Goal: Information Seeking & Learning: Learn about a topic

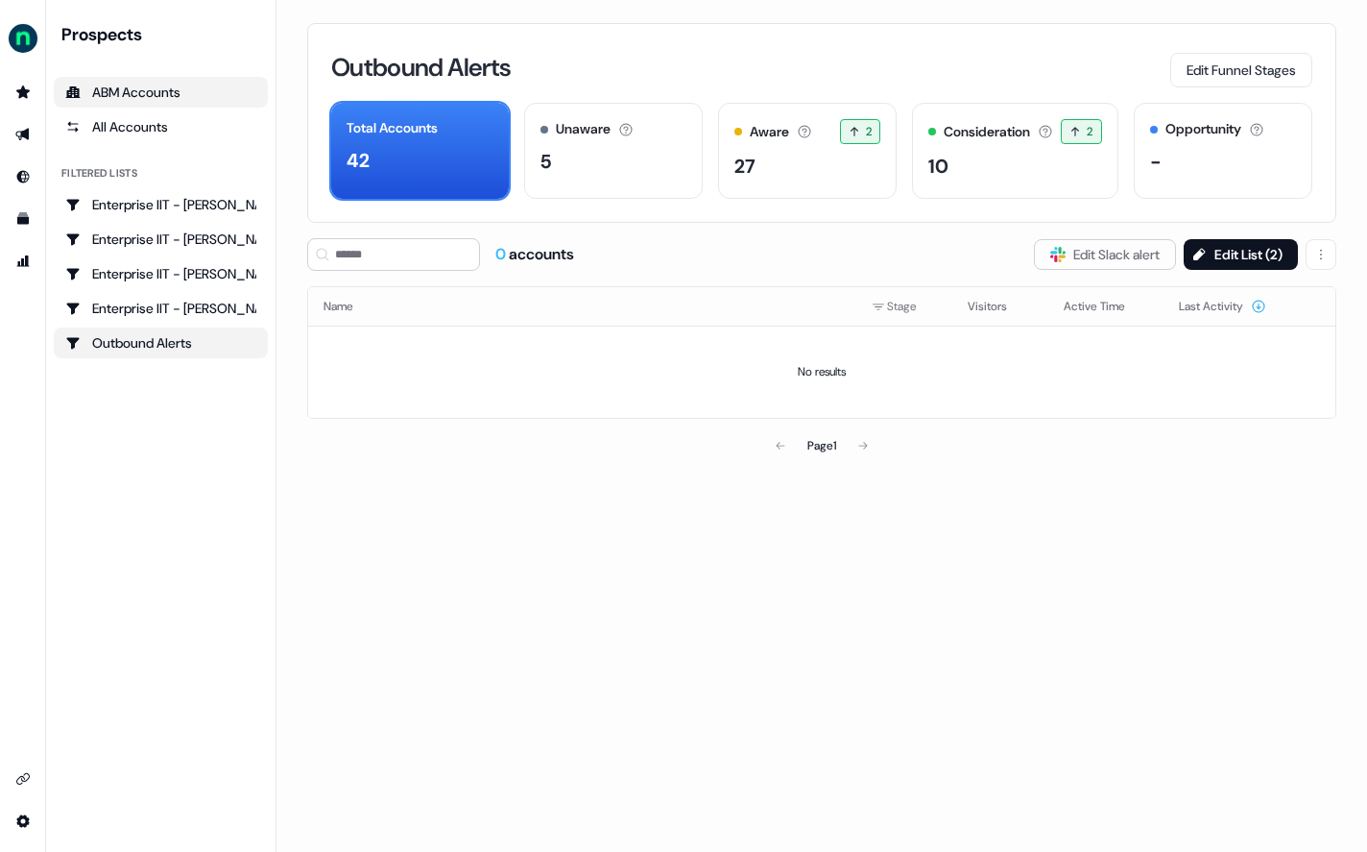
click at [148, 95] on div "ABM Accounts" at bounding box center [160, 92] width 191 height 19
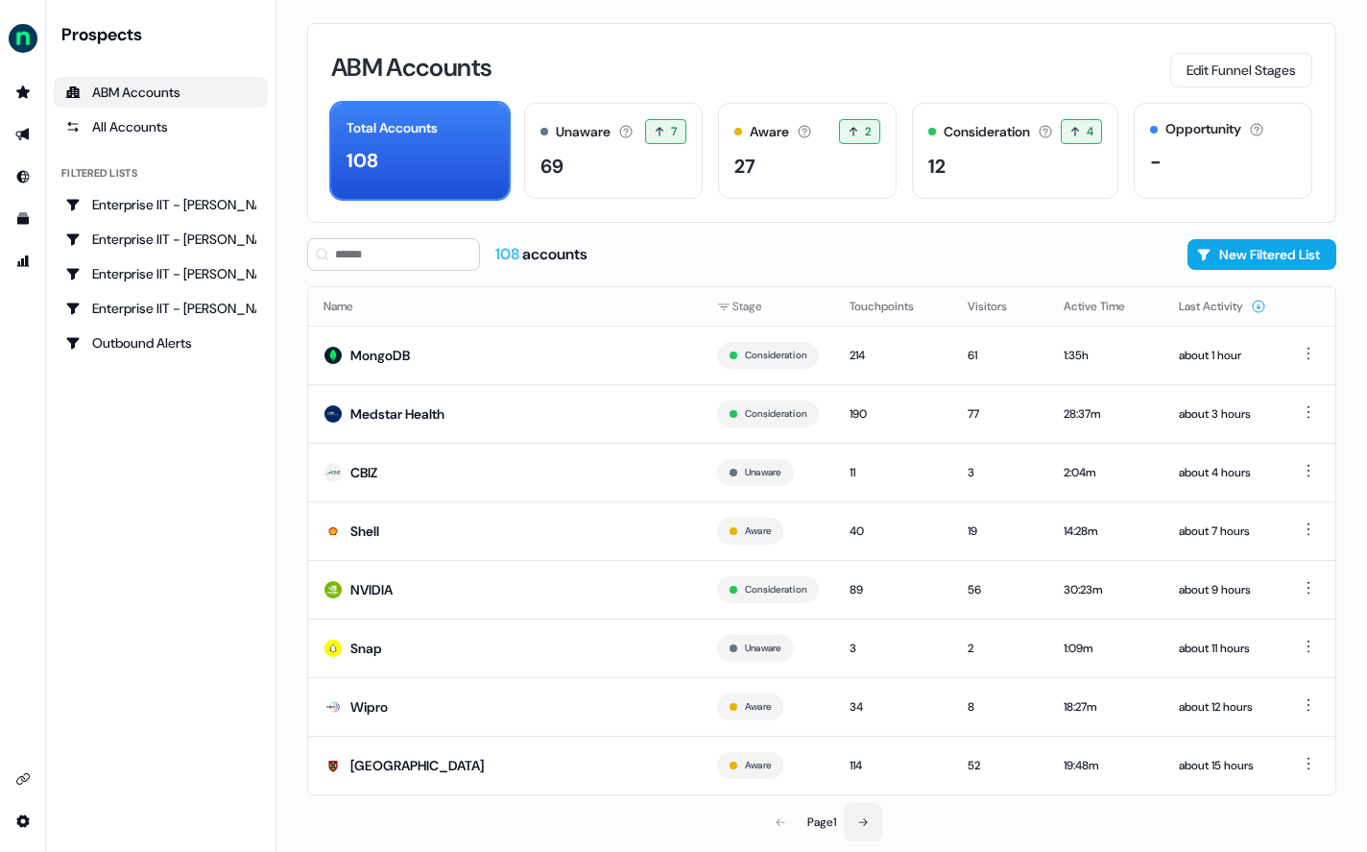
click at [864, 822] on icon at bounding box center [863, 822] width 12 height 12
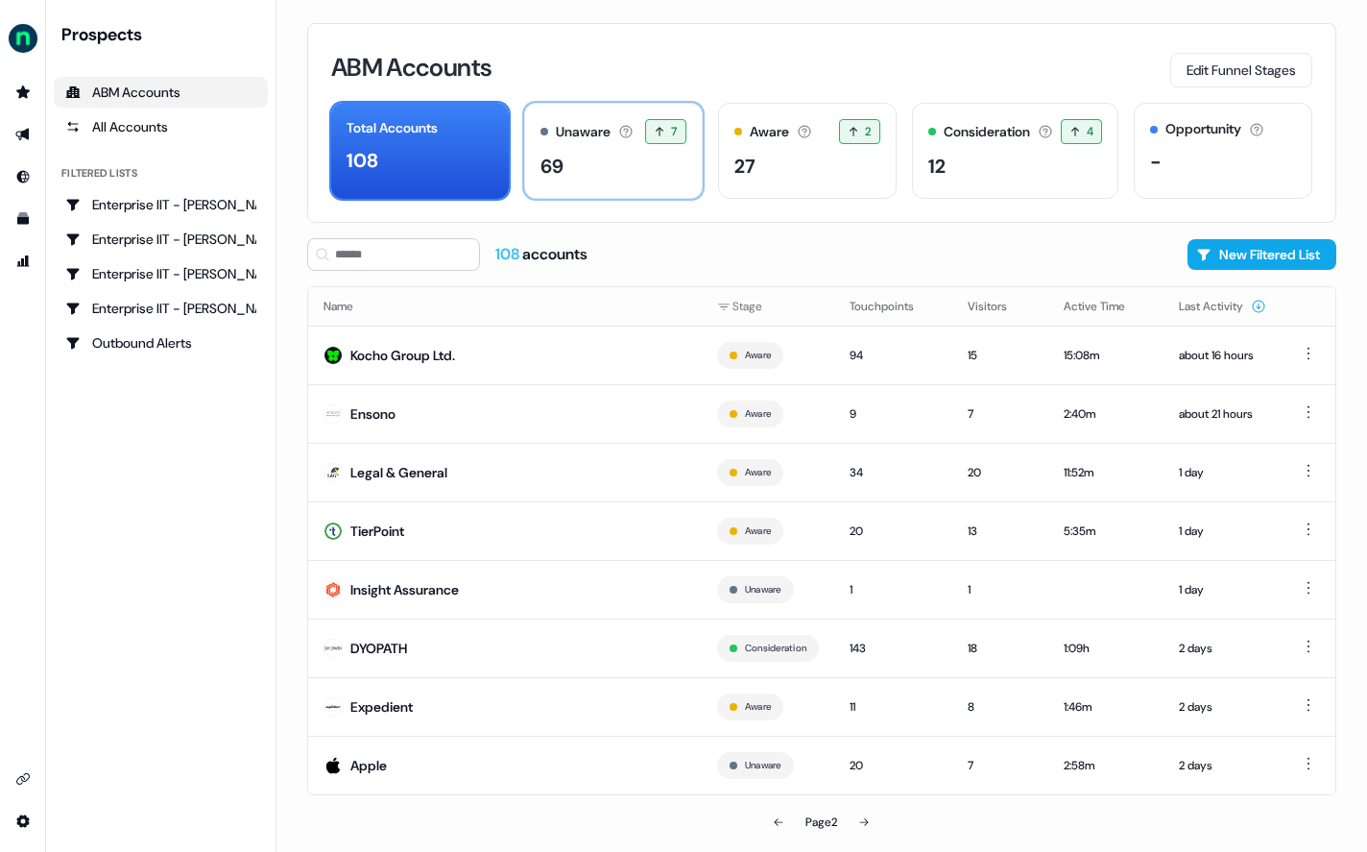
click at [590, 141] on div "Unaware" at bounding box center [583, 132] width 55 height 20
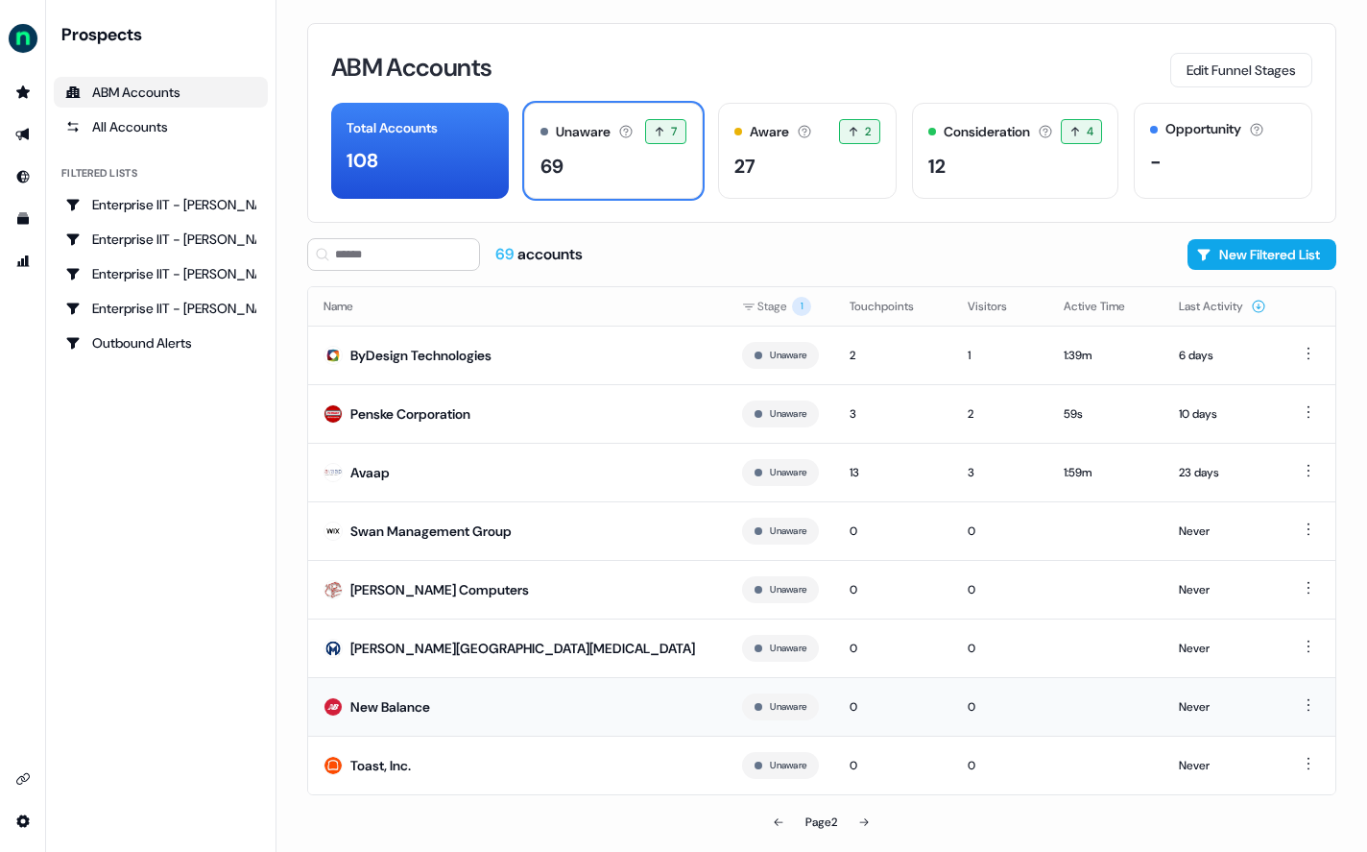
click at [411, 700] on div "New Balance" at bounding box center [390, 706] width 80 height 19
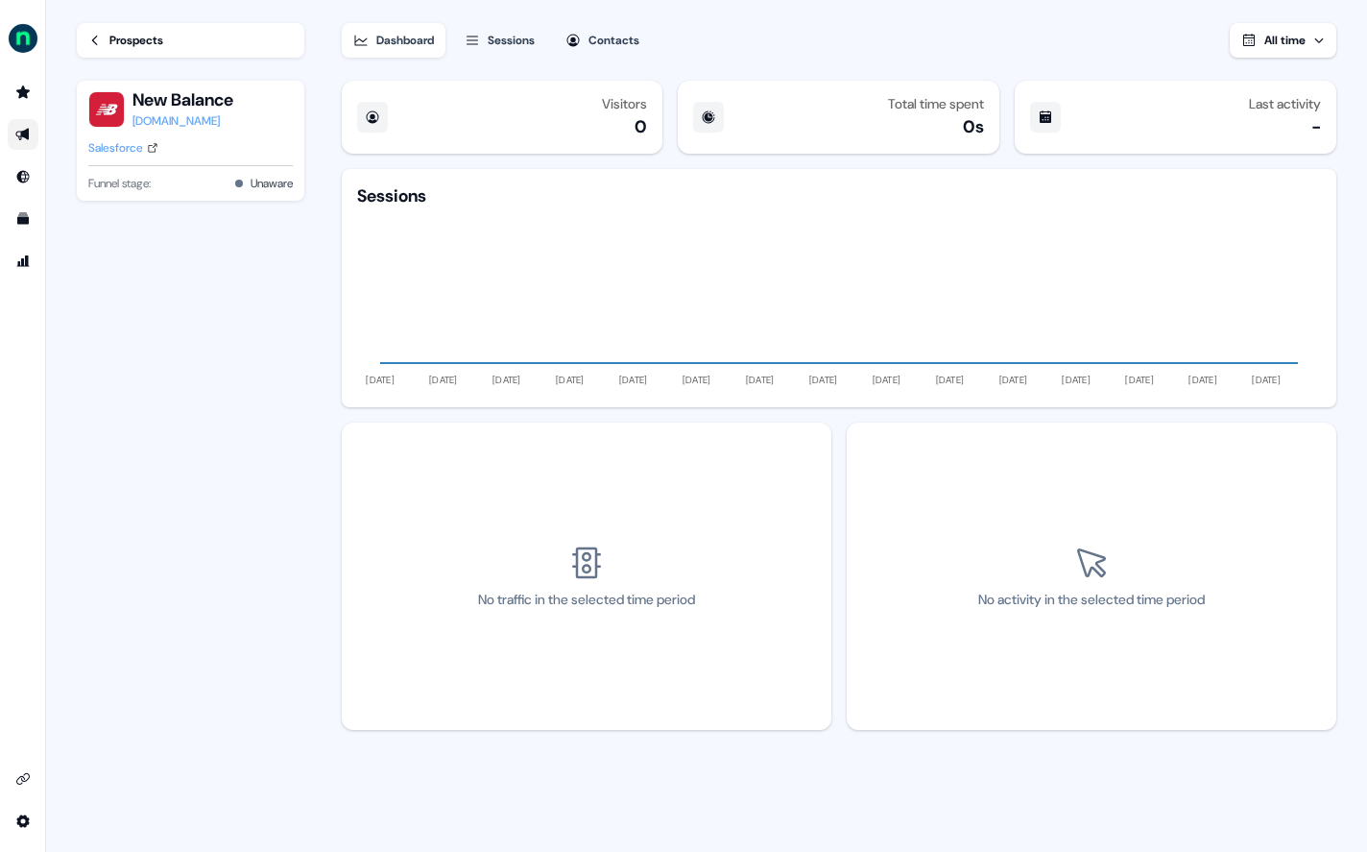
click at [29, 129] on icon "Go to outbound experience" at bounding box center [22, 134] width 15 height 15
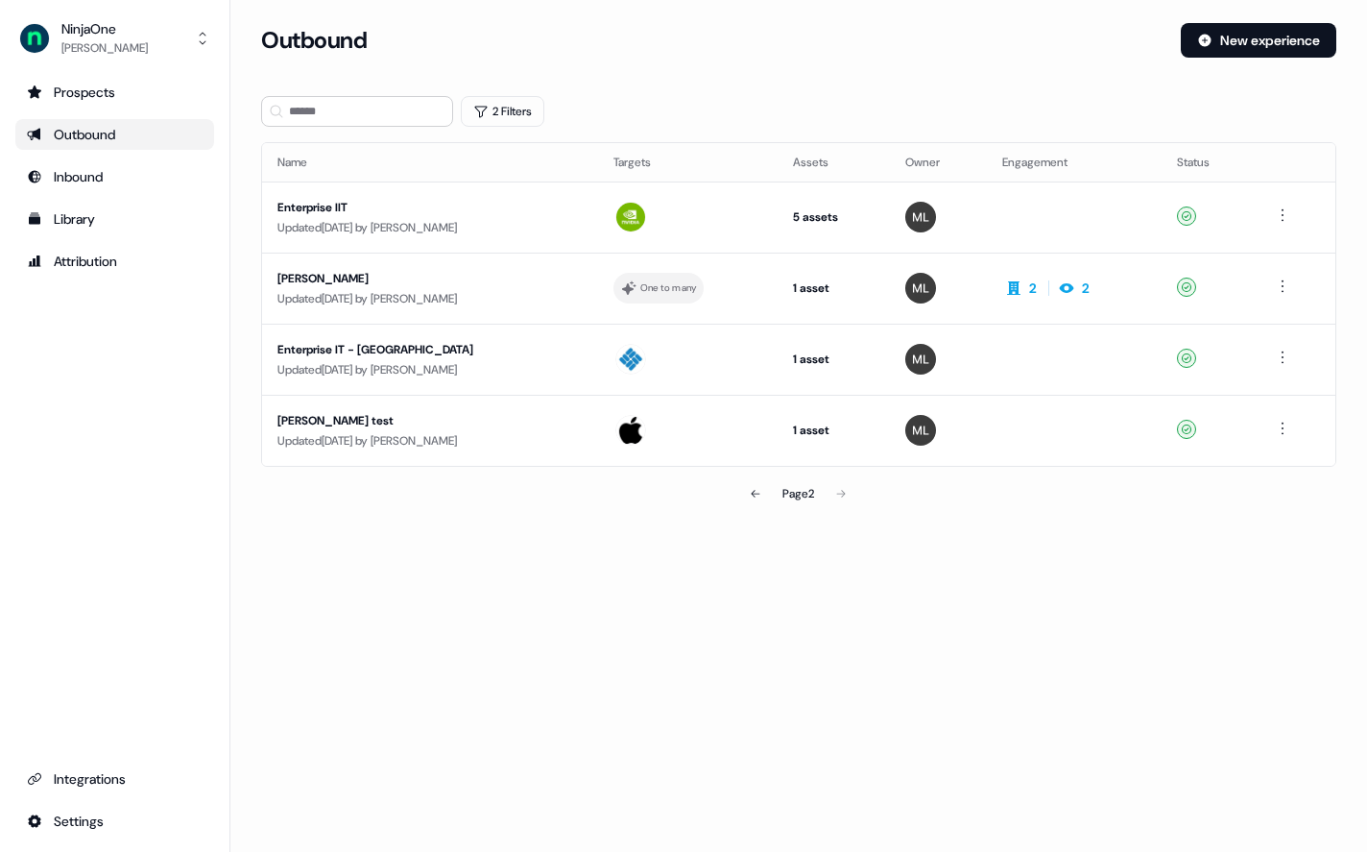
click at [113, 131] on div "Outbound" at bounding box center [115, 134] width 176 height 19
click at [108, 176] on div "Inbound" at bounding box center [115, 176] width 176 height 19
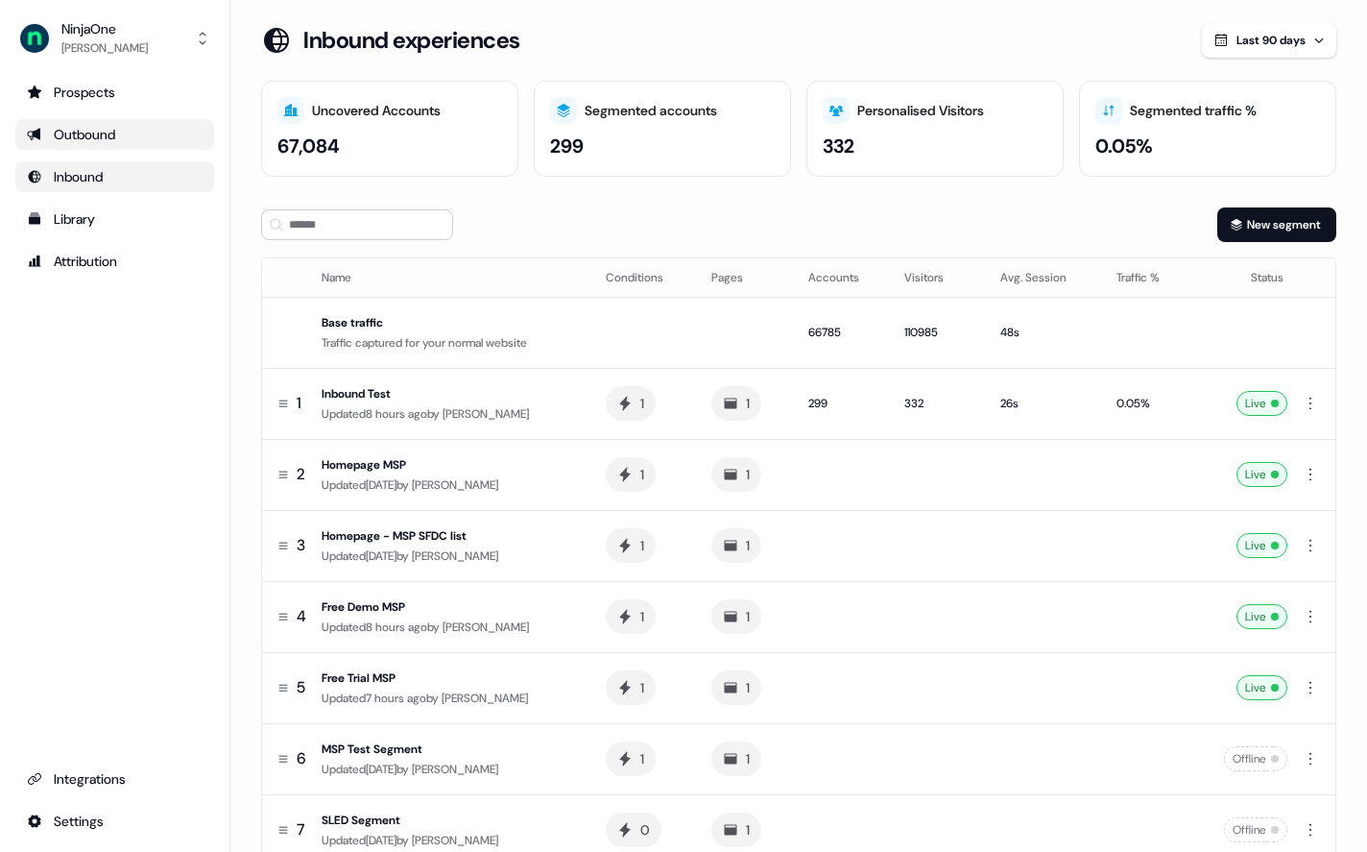
click at [104, 131] on div "Outbound" at bounding box center [115, 134] width 176 height 19
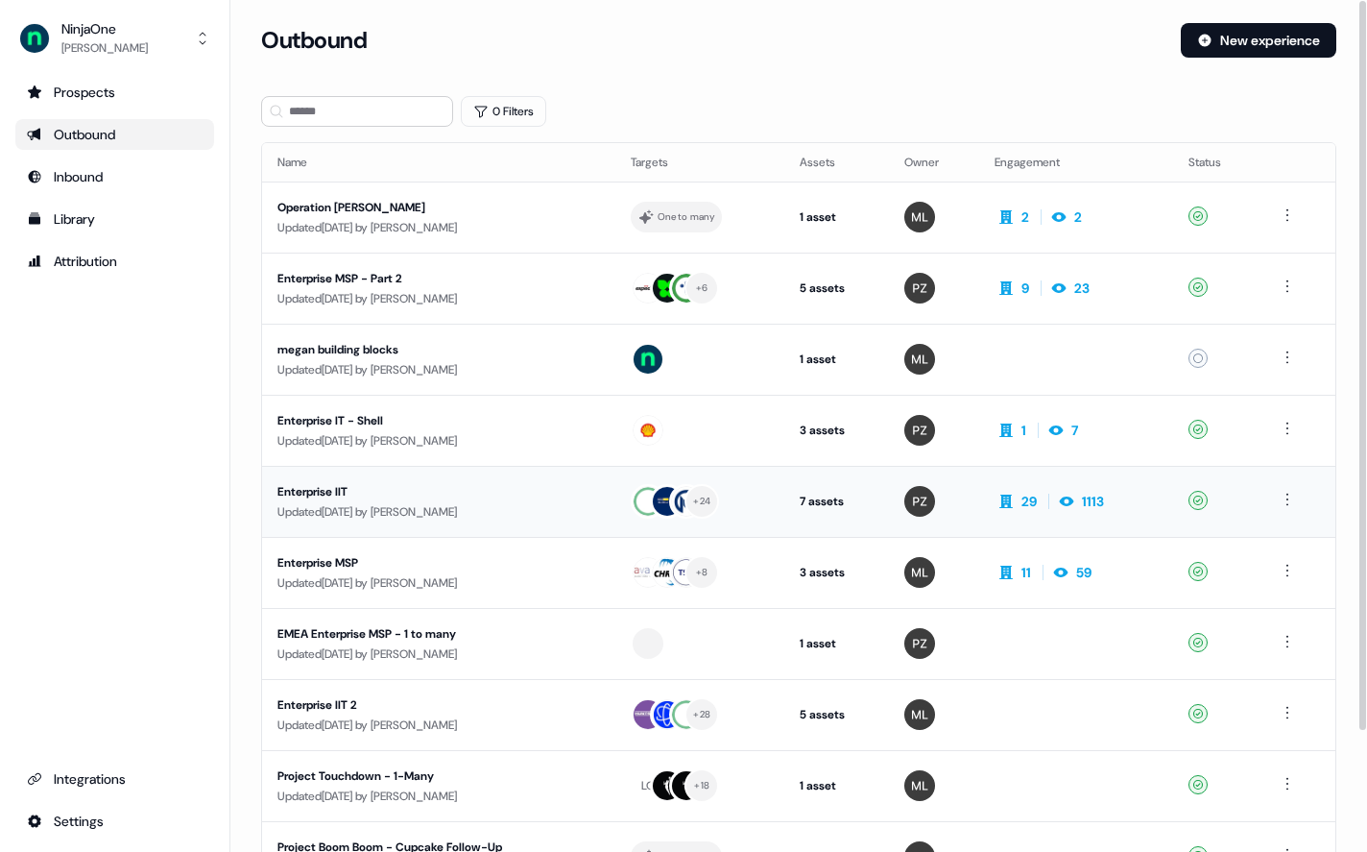
click at [333, 485] on div "Enterprise IIT" at bounding box center [438, 491] width 323 height 19
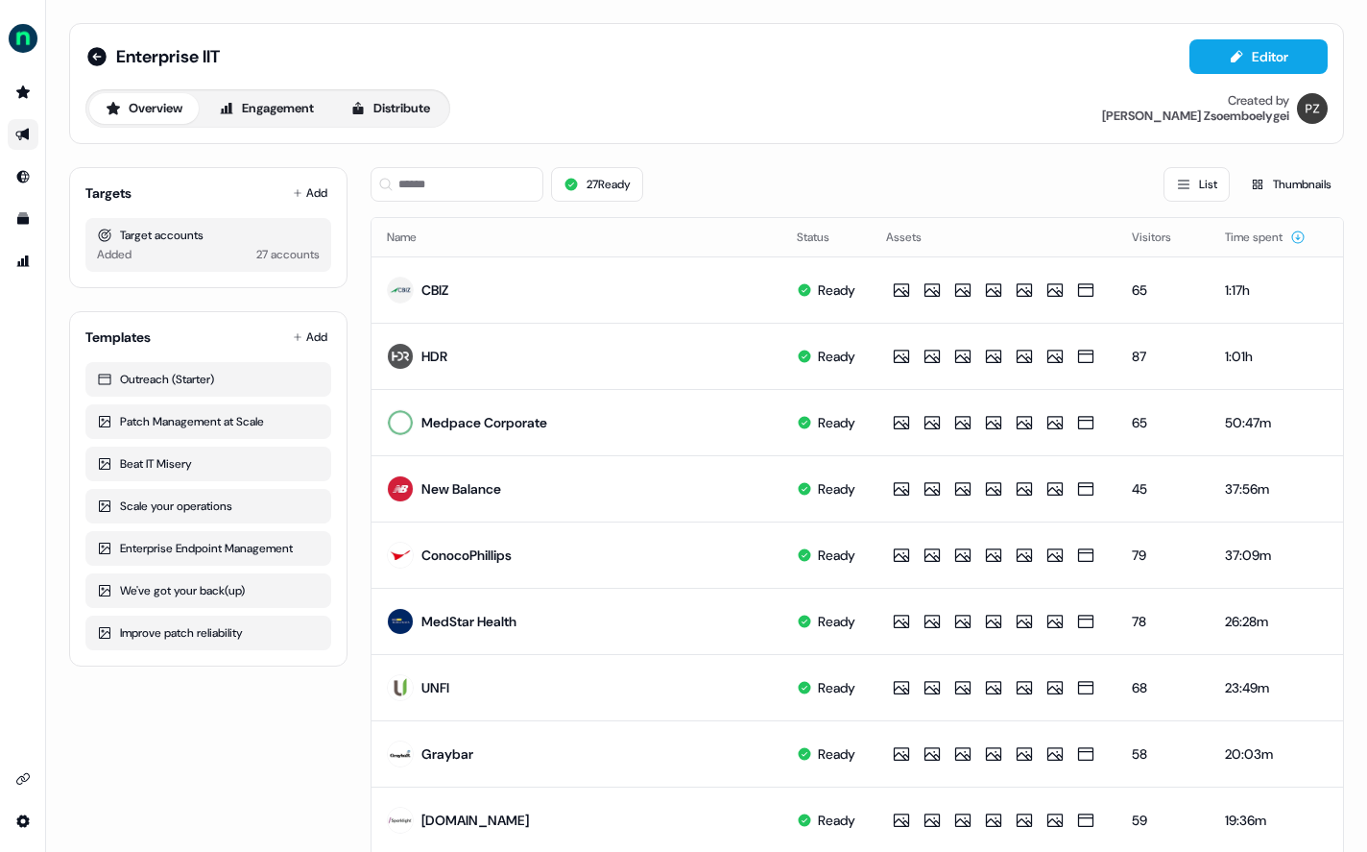
click at [268, 91] on div "Overview Engagement Distribute" at bounding box center [267, 108] width 365 height 38
click at [273, 100] on button "Engagement" at bounding box center [267, 108] width 128 height 31
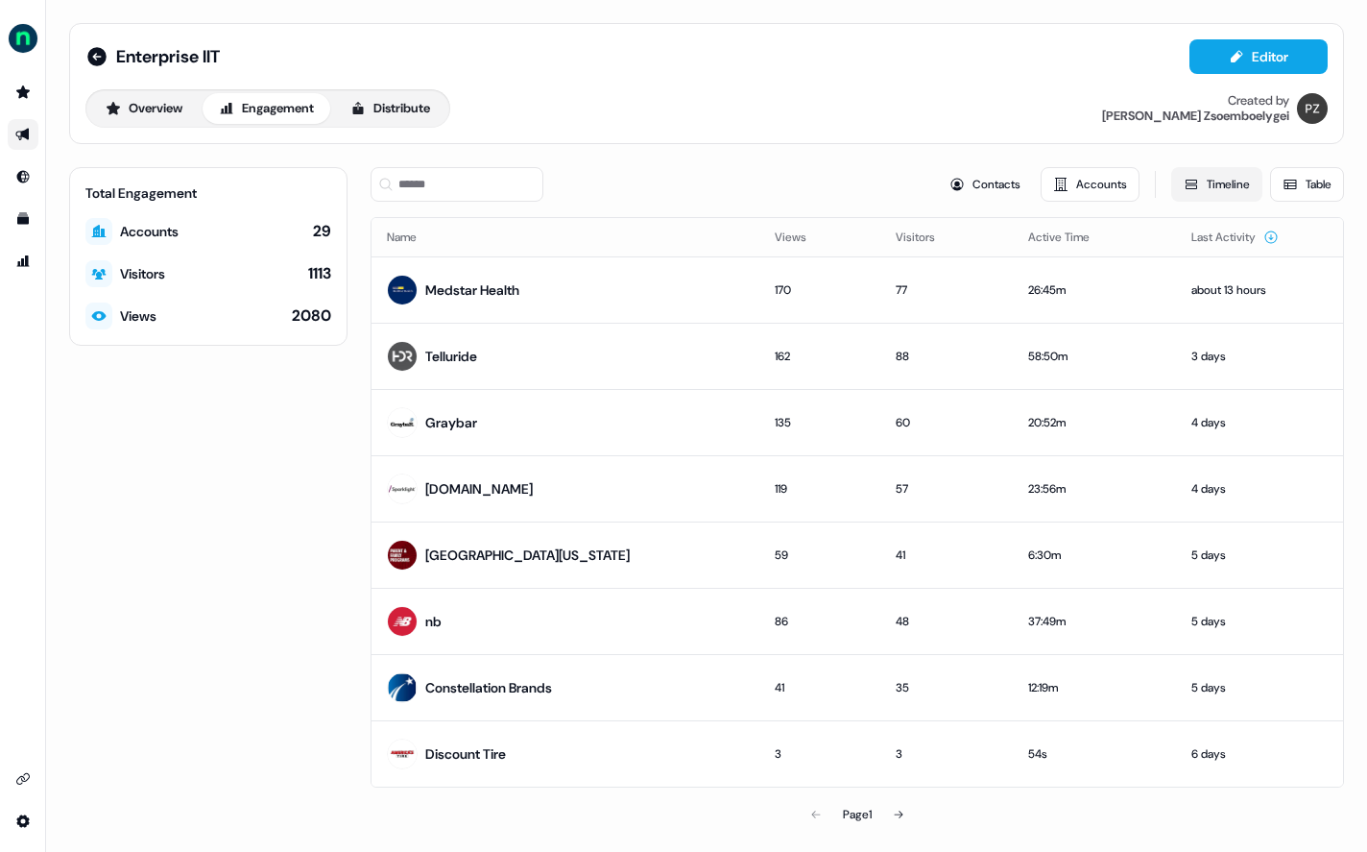
click at [1216, 172] on button "Timeline" at bounding box center [1216, 184] width 91 height 35
click at [1208, 190] on button "Timeline" at bounding box center [1216, 184] width 91 height 35
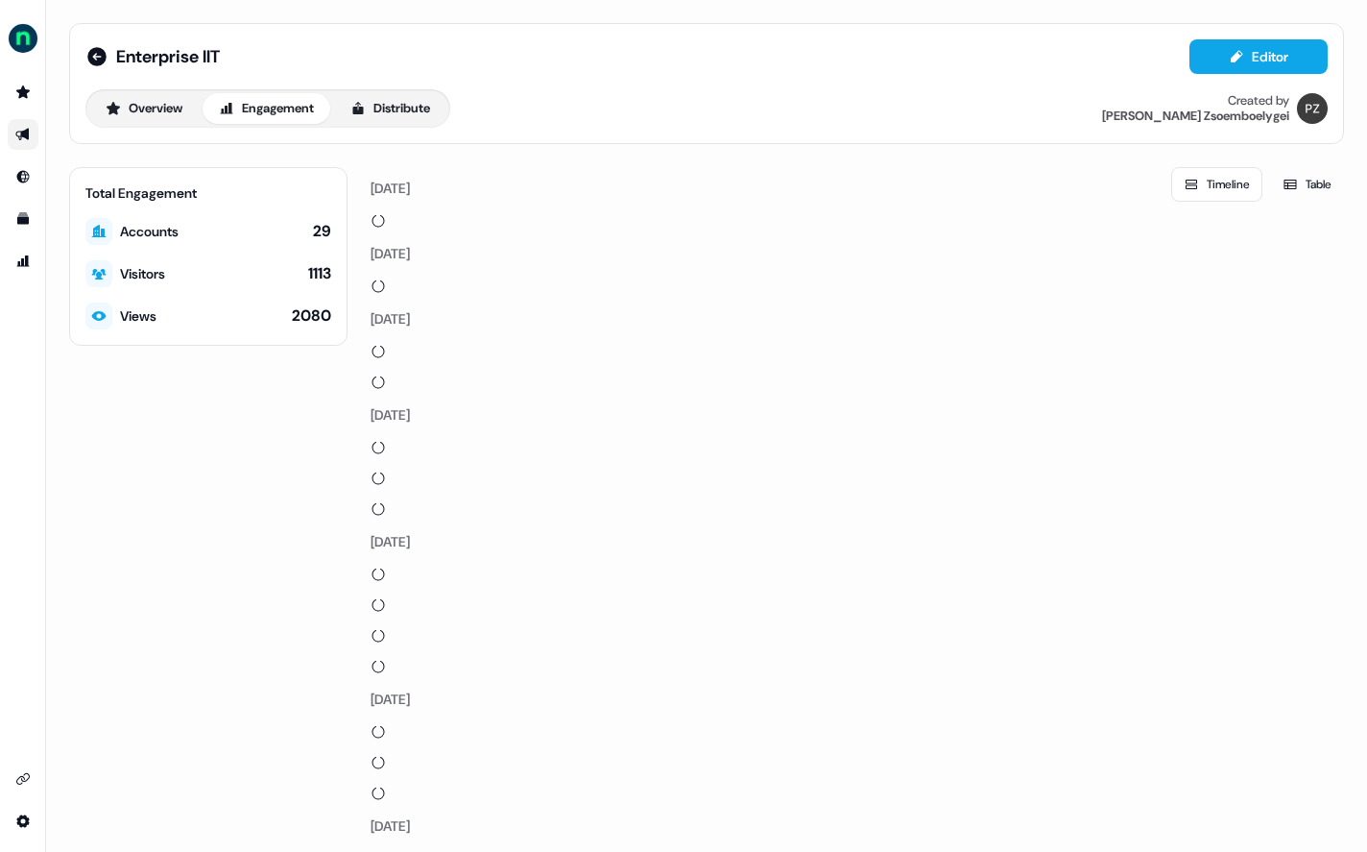
click at [1215, 182] on button "Timeline" at bounding box center [1216, 184] width 91 height 35
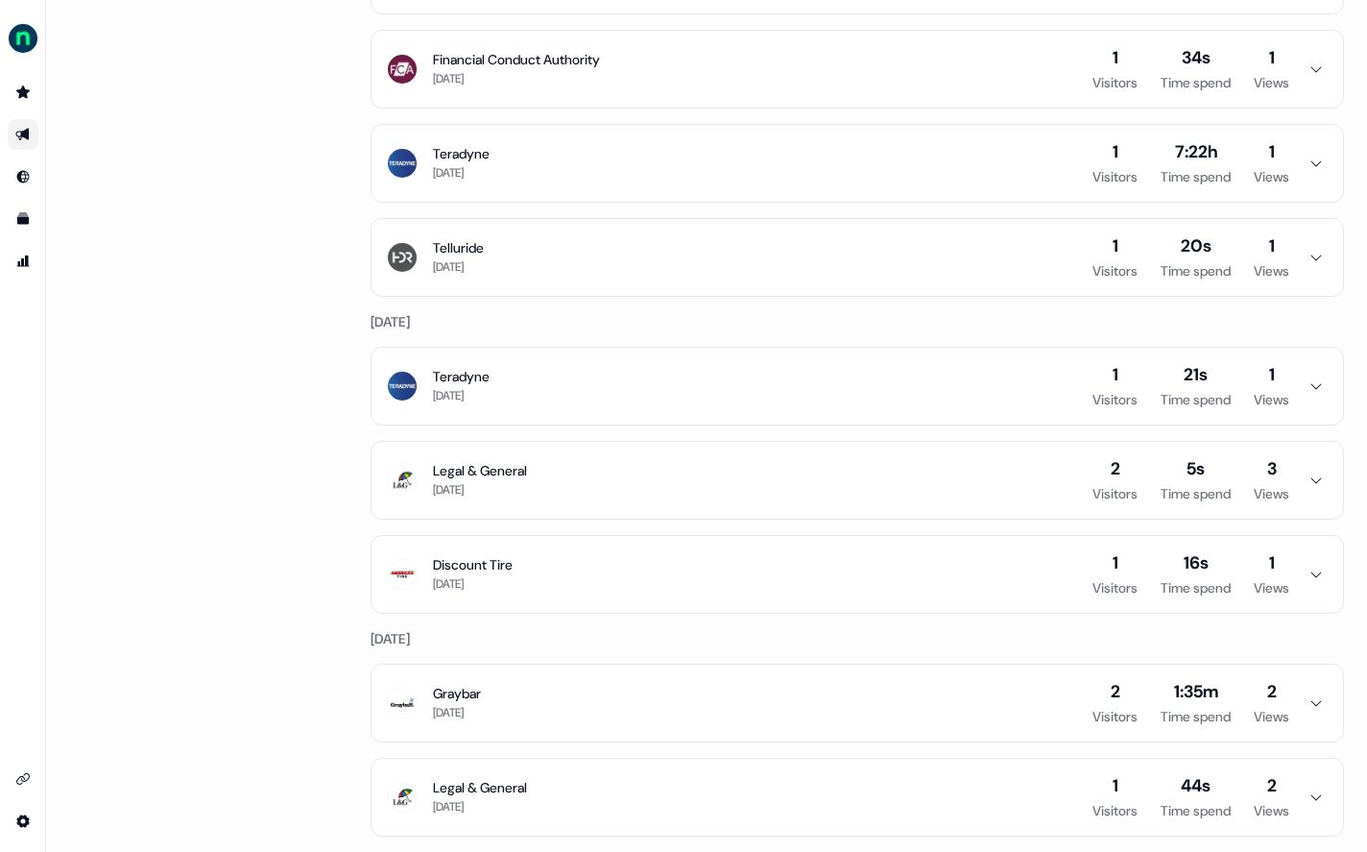
scroll to position [981, 0]
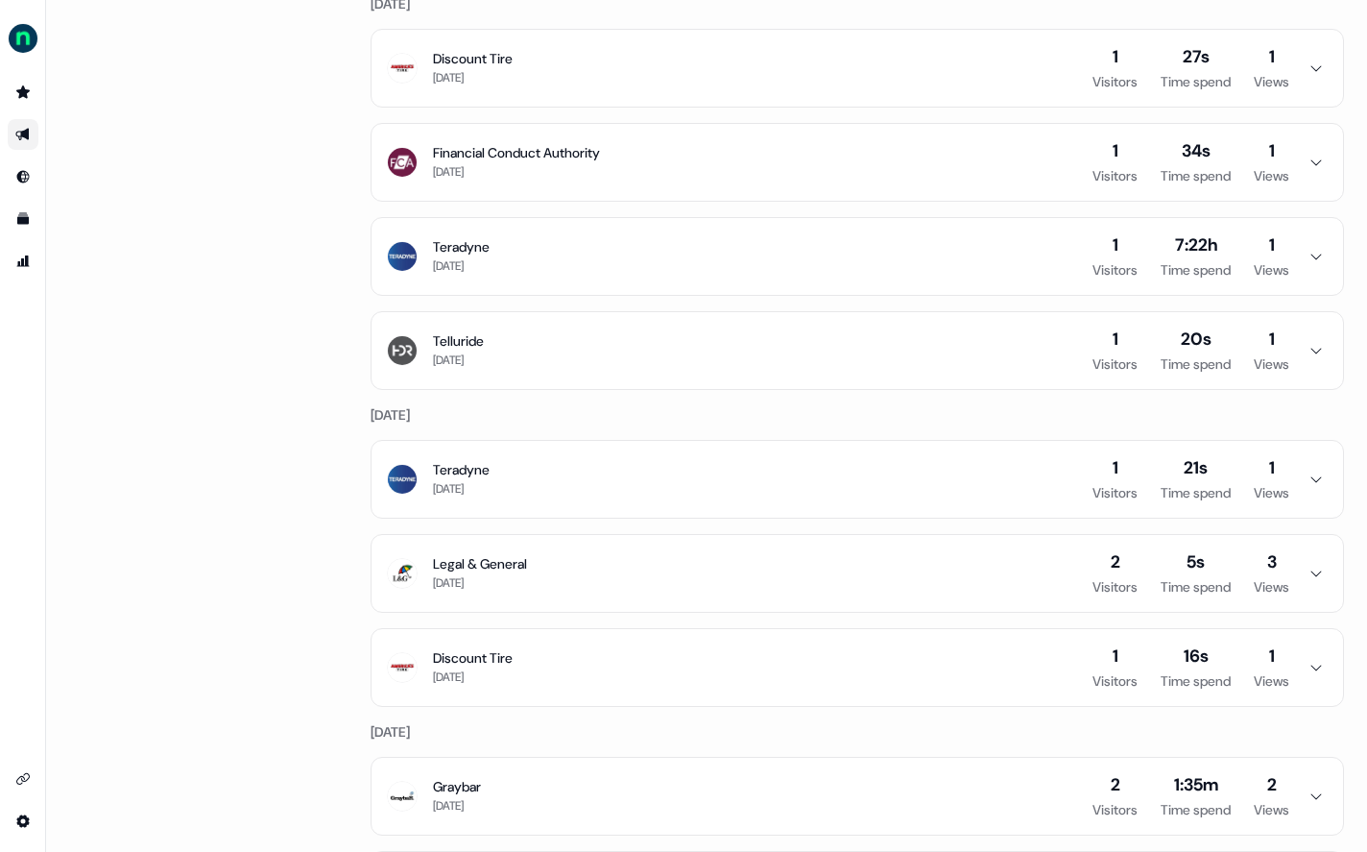
click at [1315, 257] on button "Teradyne [DATE] 1 Visitors 7:22h Time spend 1 Views" at bounding box center [858, 256] width 972 height 77
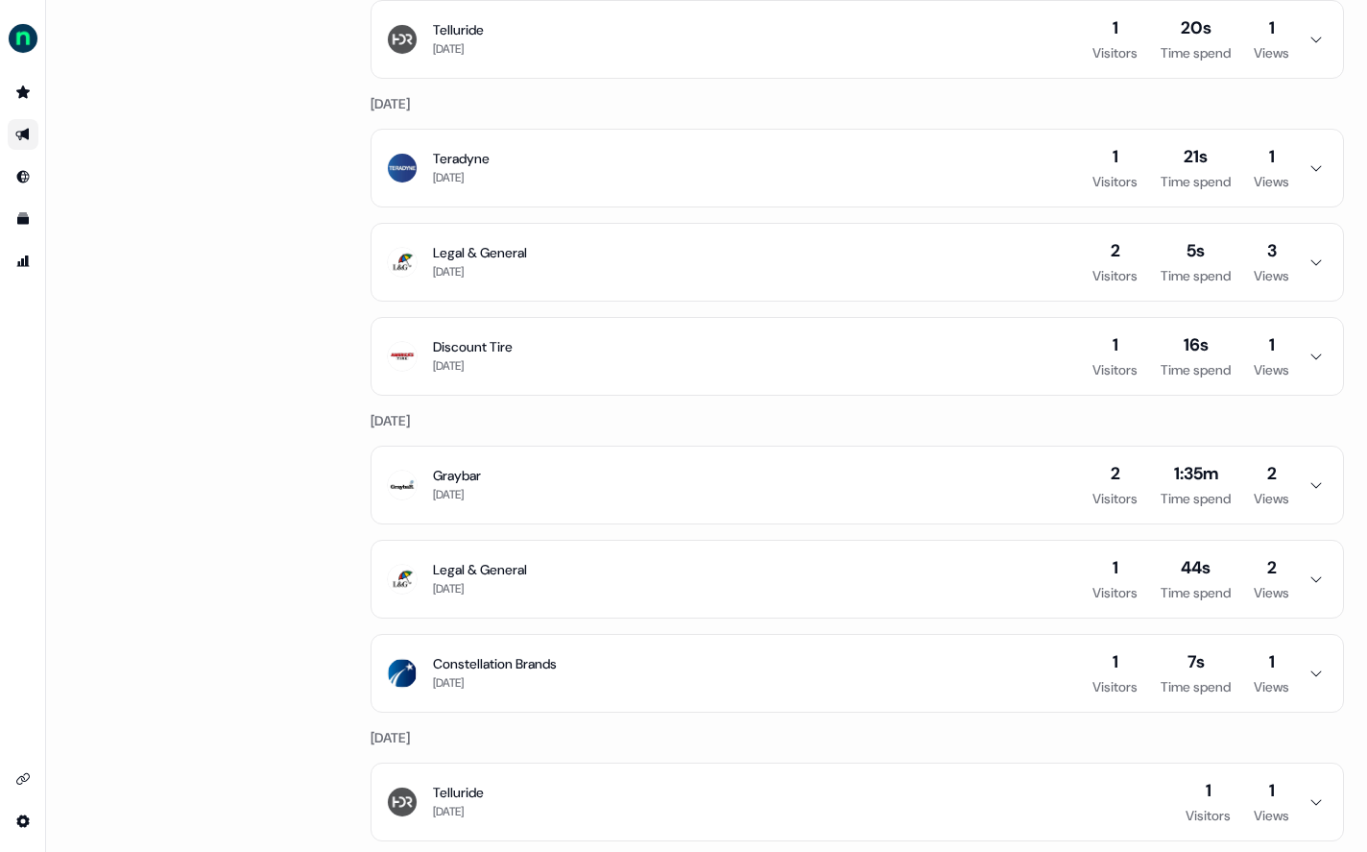
scroll to position [1552, 0]
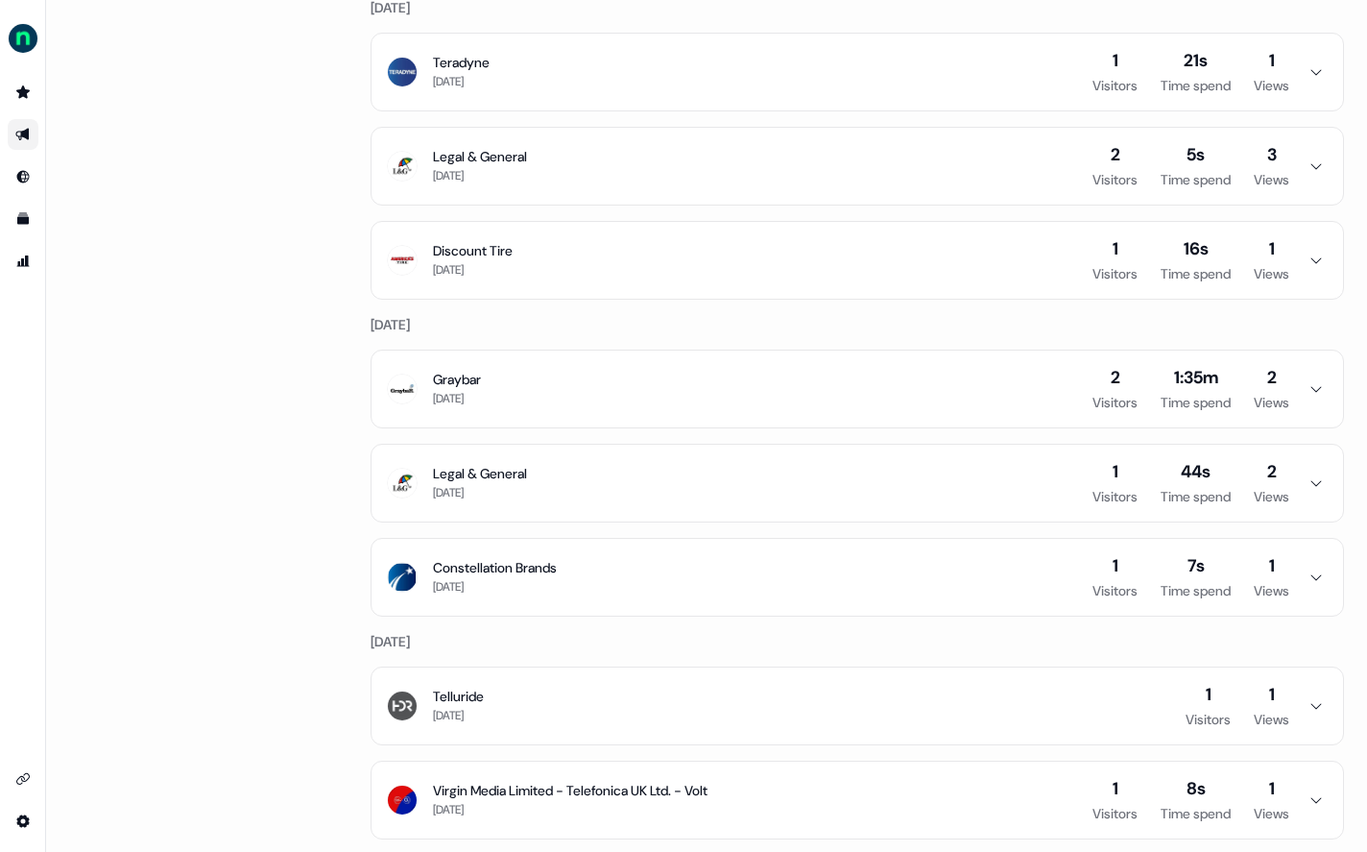
click at [1305, 385] on icon "button" at bounding box center [1316, 388] width 23 height 15
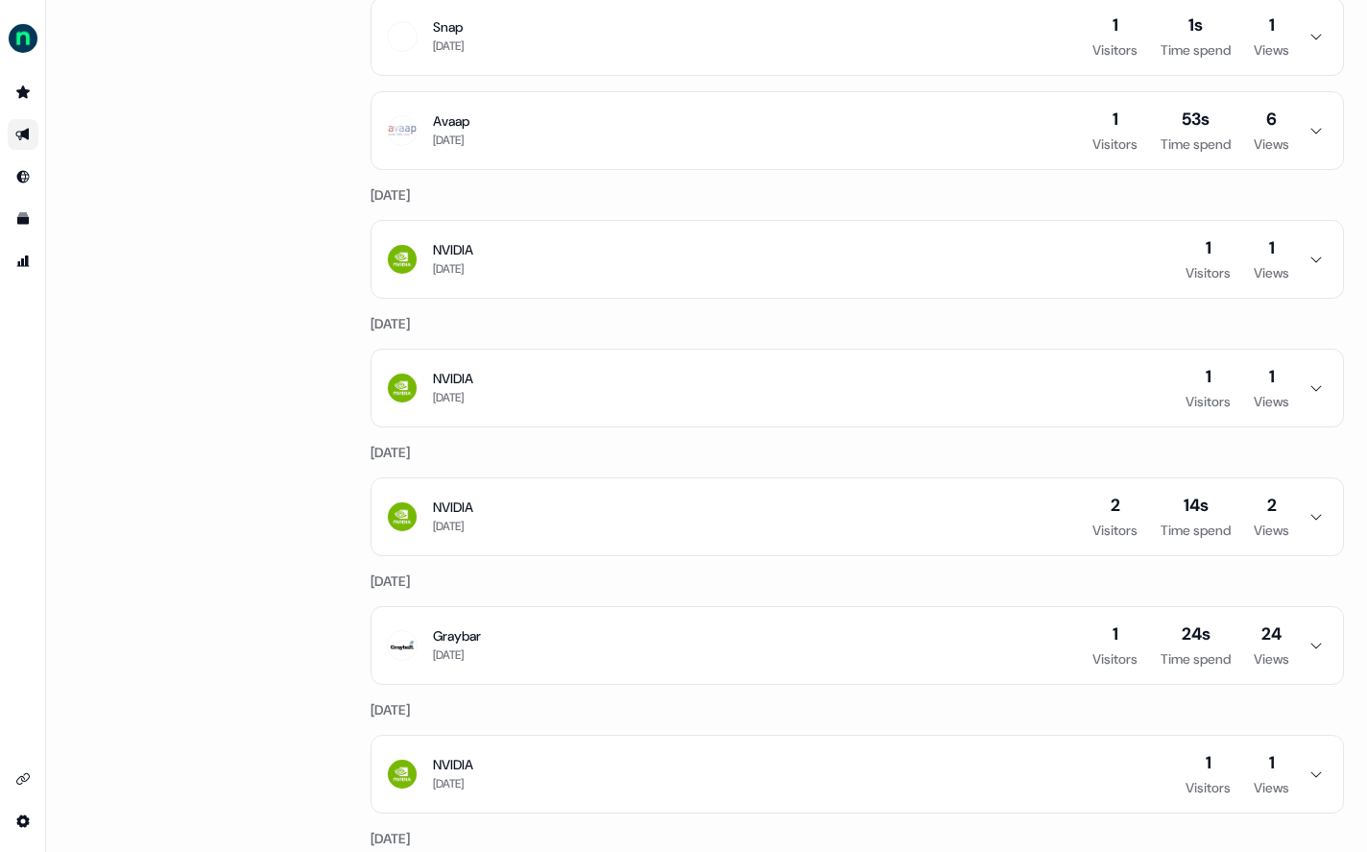
scroll to position [6331, 0]
